Goal: Go to known website: Go to known website

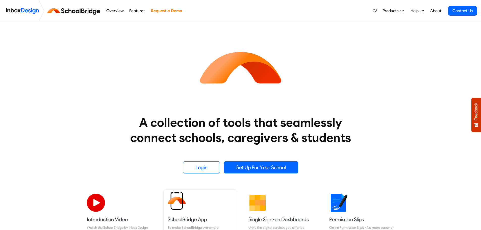
click at [179, 203] on img at bounding box center [177, 201] width 18 height 18
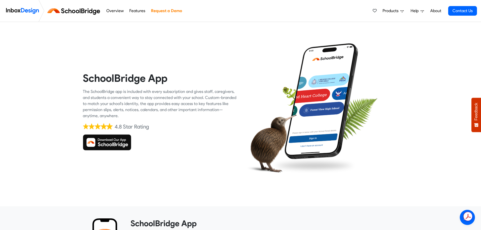
click at [70, 13] on img at bounding box center [74, 11] width 57 height 12
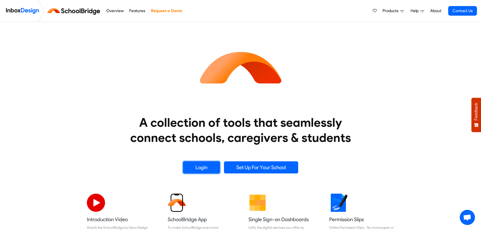
click at [201, 166] on link "Login" at bounding box center [201, 167] width 37 height 12
